Goal: Task Accomplishment & Management: Complete application form

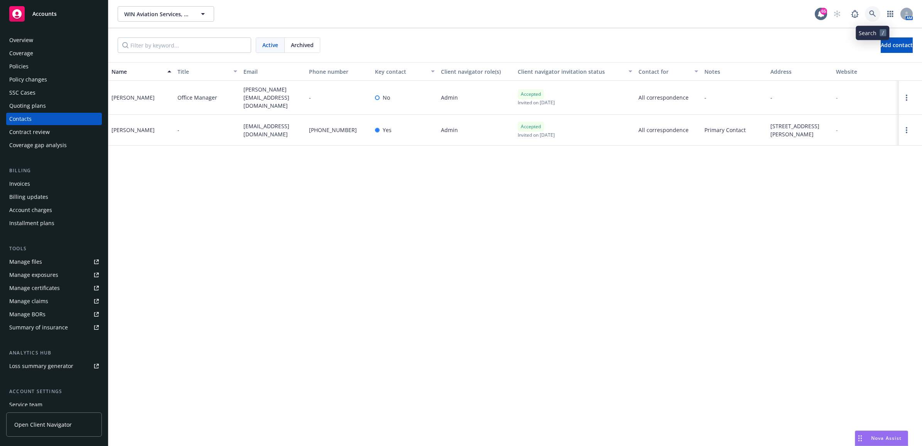
click at [875, 10] on icon at bounding box center [873, 13] width 7 height 7
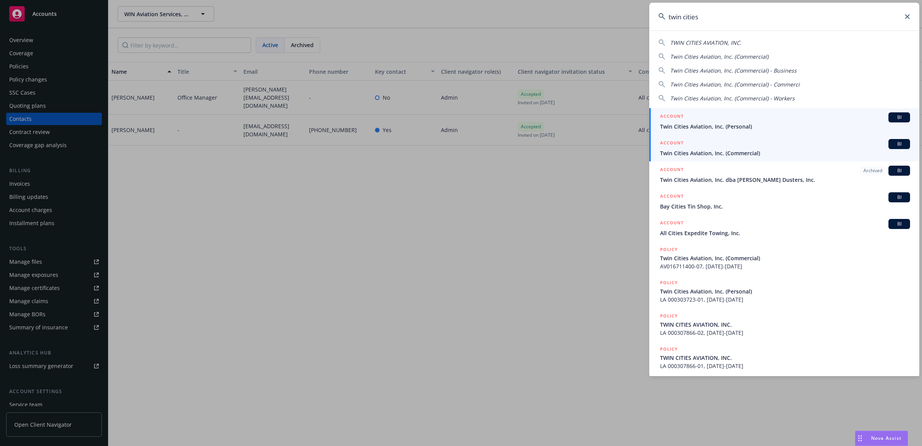
type input "twin cities"
drag, startPoint x: 713, startPoint y: 151, endPoint x: 673, endPoint y: 151, distance: 39.8
click at [713, 151] on span "Twin Cities Aviation, Inc. (Commercial)" at bounding box center [785, 153] width 250 height 8
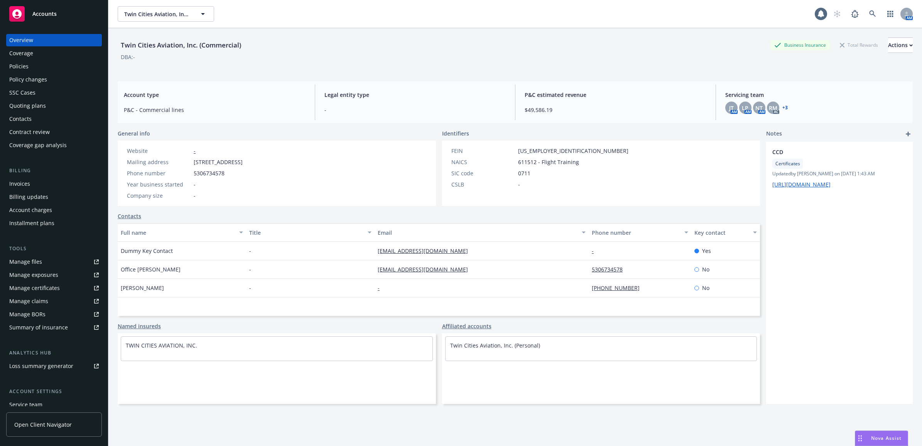
click at [51, 66] on div "Policies" at bounding box center [54, 66] width 90 height 12
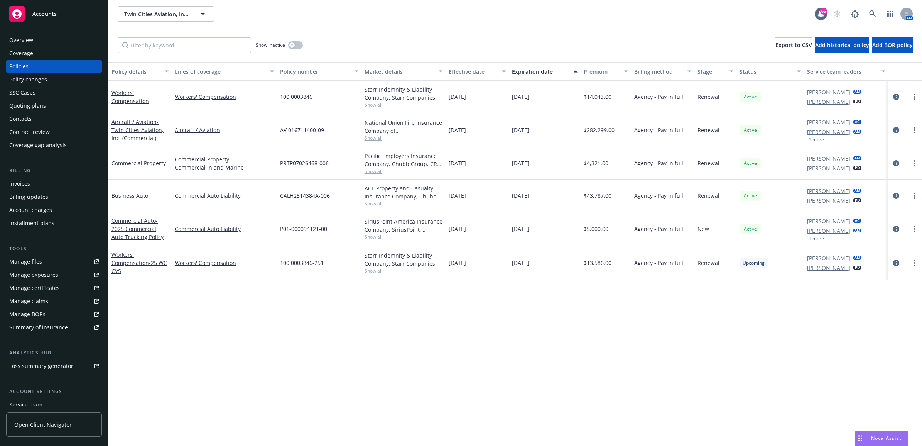
click at [26, 80] on div "Policy changes" at bounding box center [28, 79] width 38 height 12
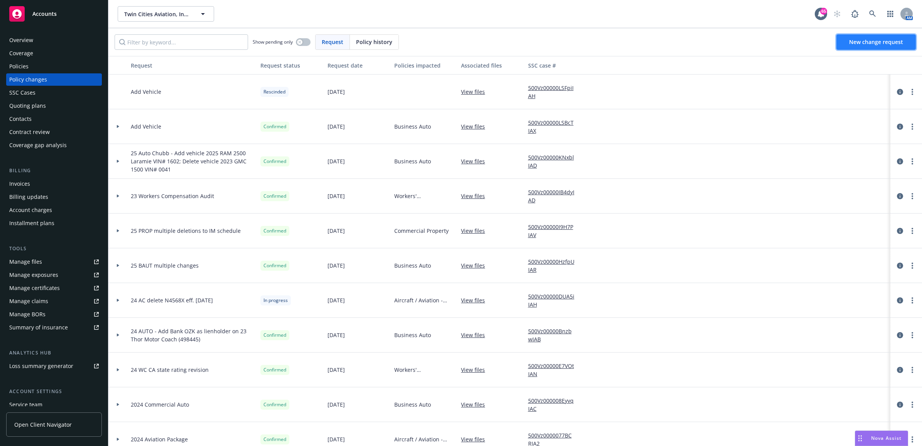
click at [877, 41] on span "New change request" at bounding box center [877, 41] width 54 height 7
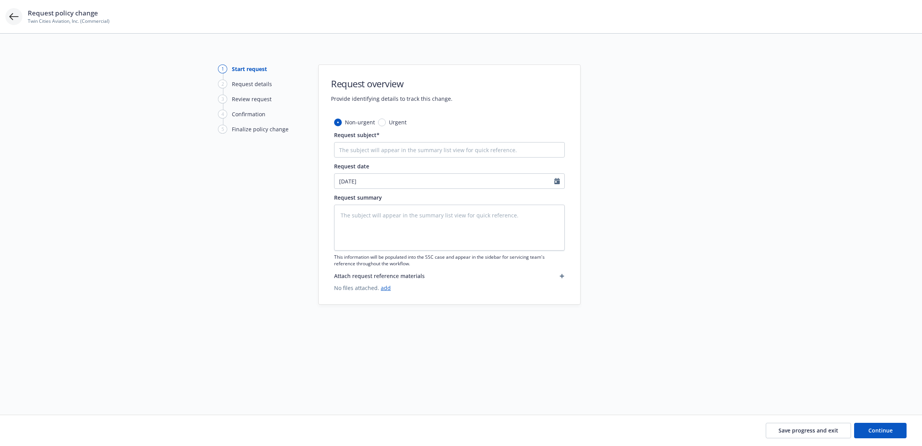
click at [13, 19] on icon at bounding box center [13, 16] width 9 height 9
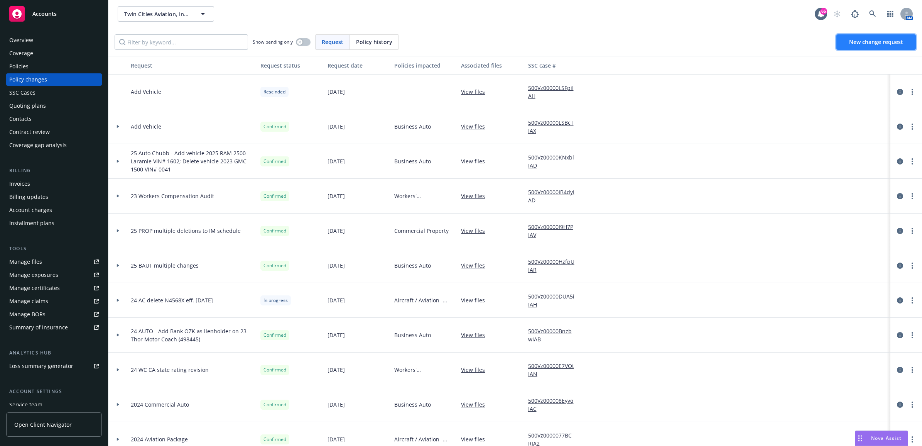
click at [879, 46] on link "New change request" at bounding box center [877, 41] width 80 height 15
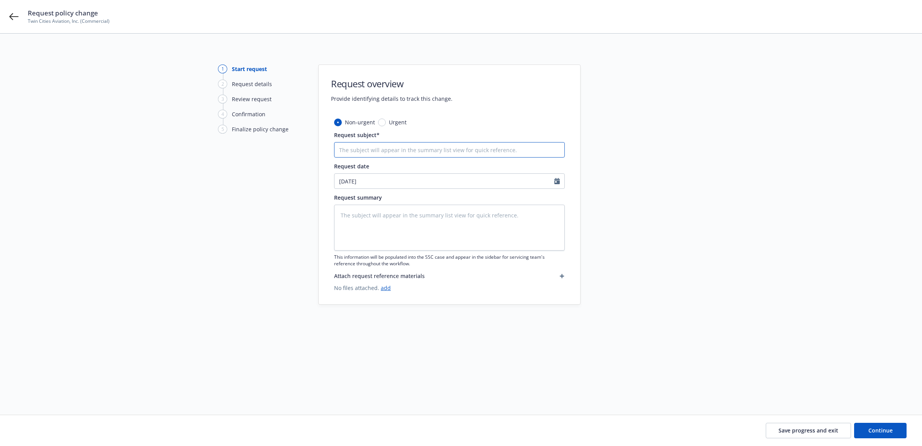
click at [383, 153] on input "Request subject*" at bounding box center [449, 149] width 231 height 15
click at [403, 152] on input "Request subject*" at bounding box center [449, 149] width 231 height 15
type textarea "x"
